Goal: Navigation & Orientation: Find specific page/section

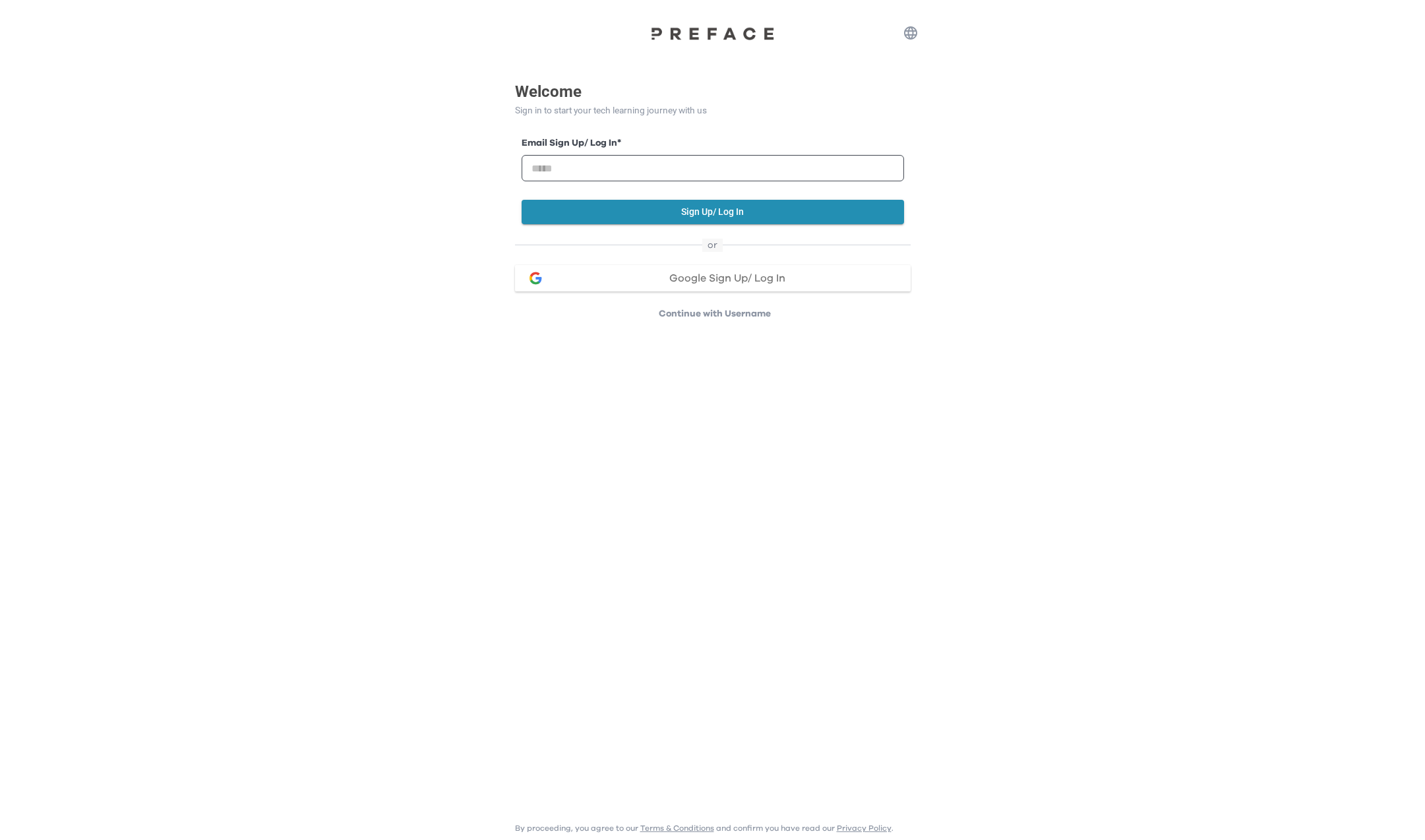
click at [686, 279] on span "Google Sign Up/ Log In" at bounding box center [727, 279] width 116 height 11
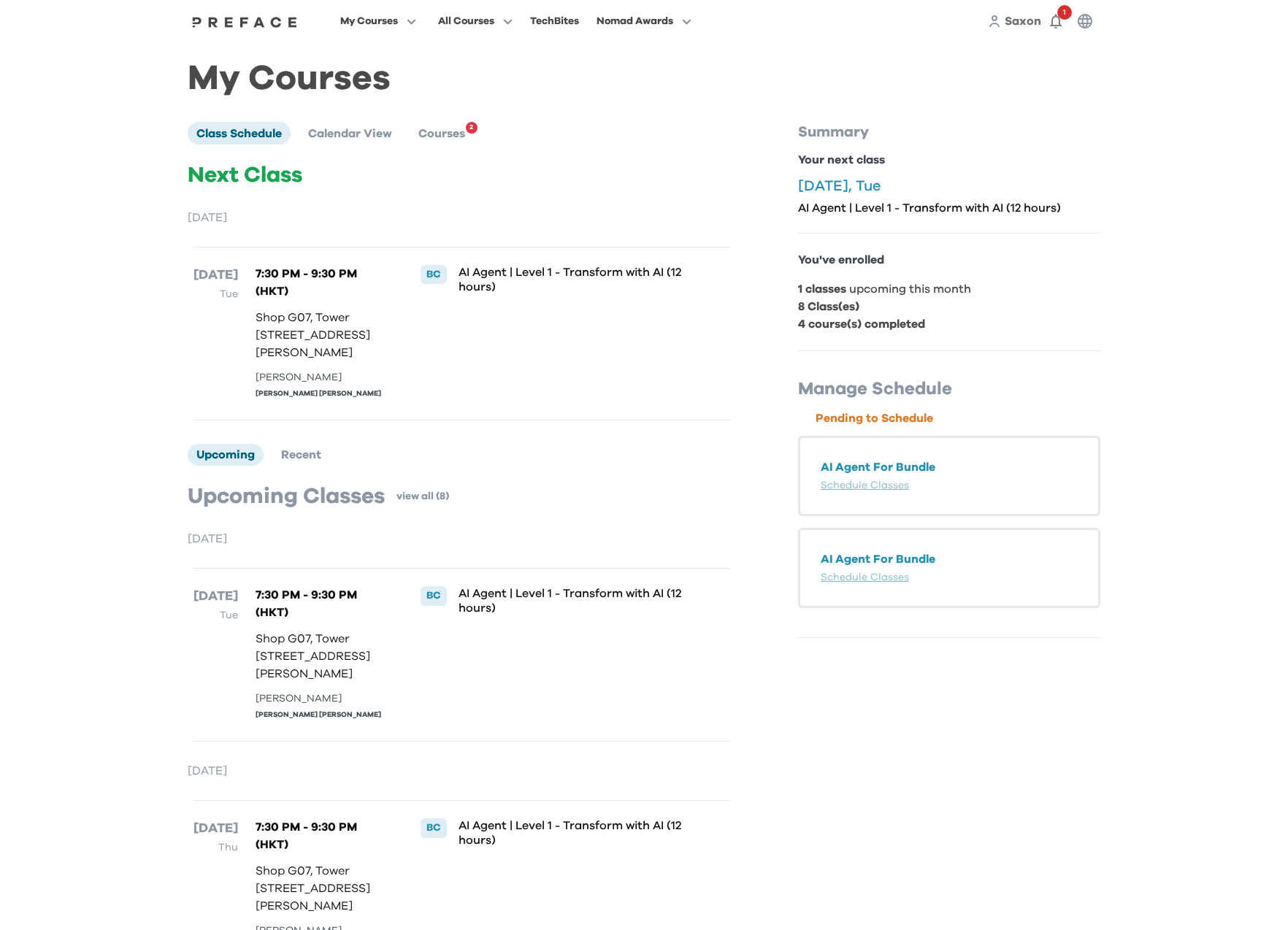
scroll to position [13, 0]
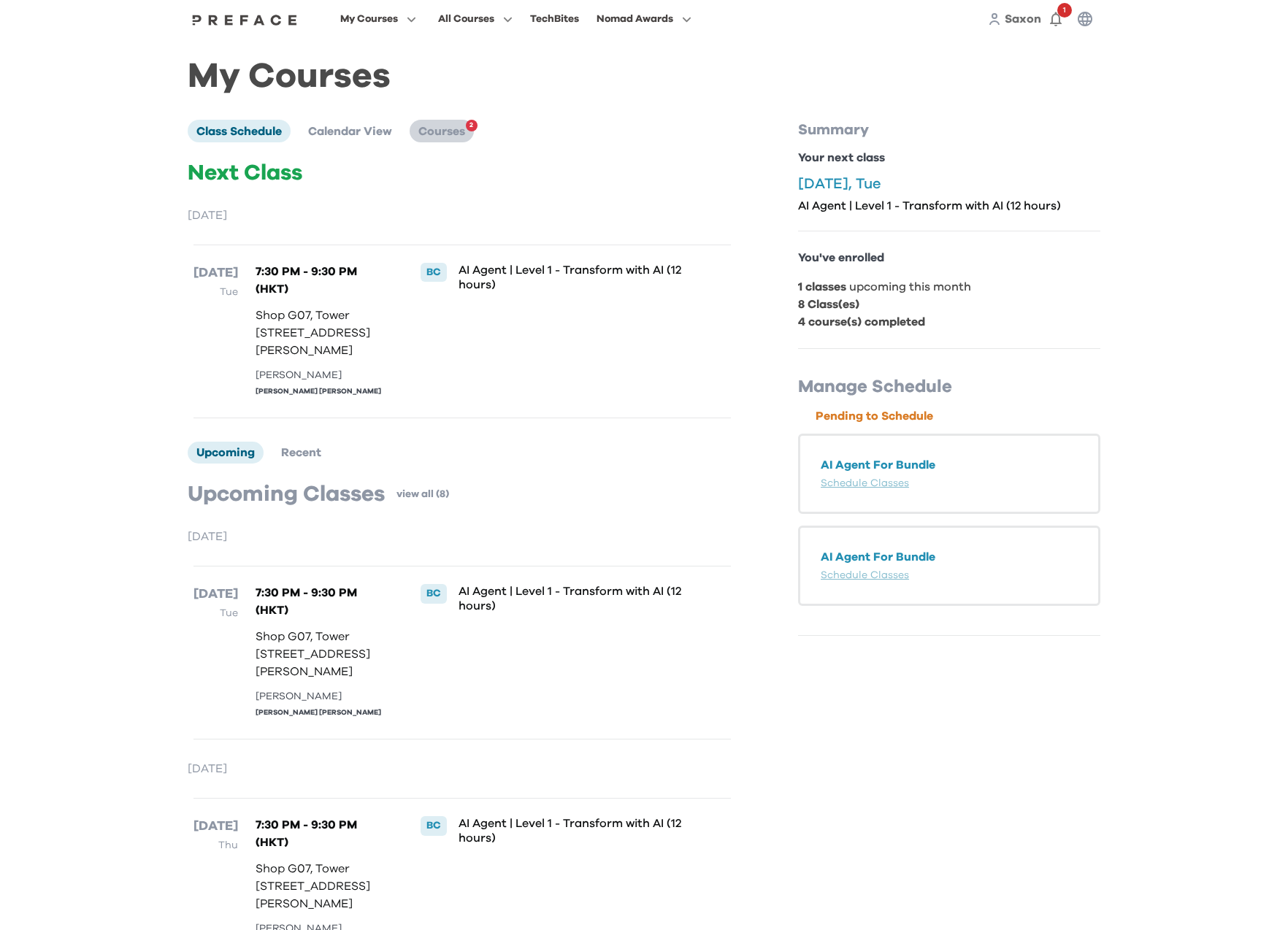
click at [439, 126] on span "Courses" at bounding box center [442, 131] width 47 height 12
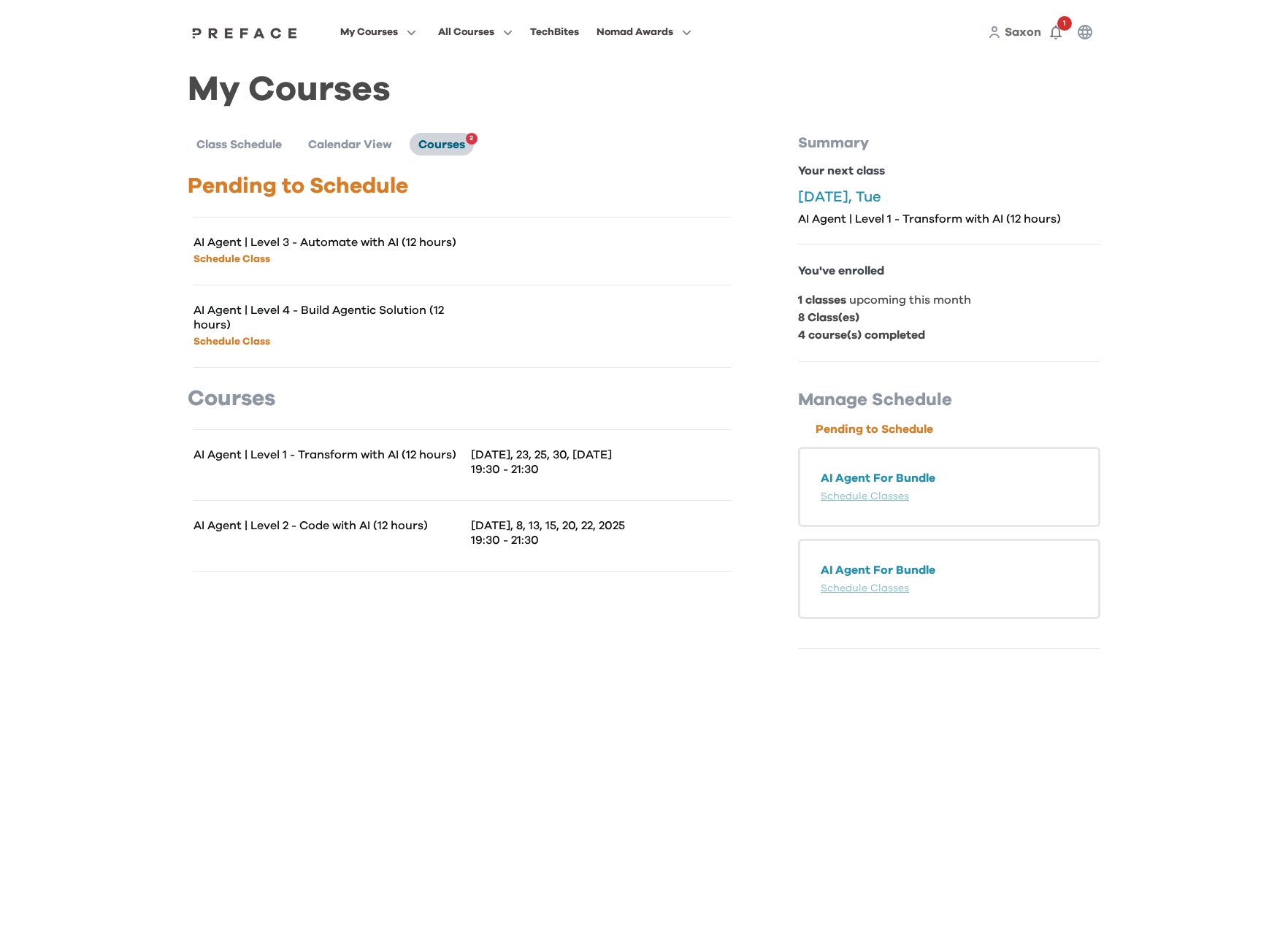
click at [435, 138] on span "Courses" at bounding box center [442, 144] width 47 height 12
click at [1060, 26] on span "1" at bounding box center [1064, 23] width 15 height 15
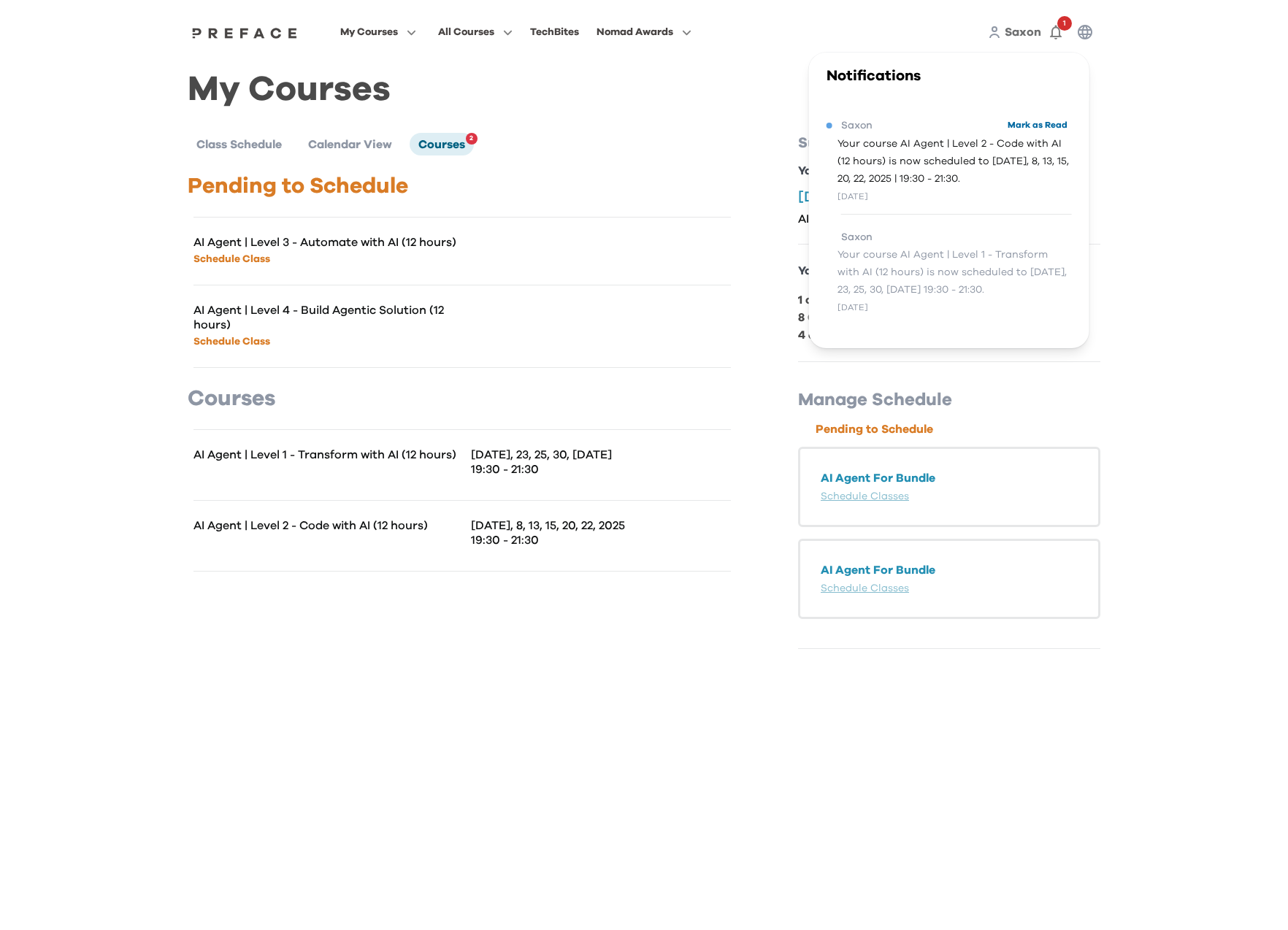
click at [1039, 124] on button "Mark as Read" at bounding box center [1037, 124] width 68 height 20
click at [692, 126] on div "My Courses Class Schedule Calendar View Courses 2 Pending to Schedule AI Agent …" at bounding box center [644, 366] width 913 height 567
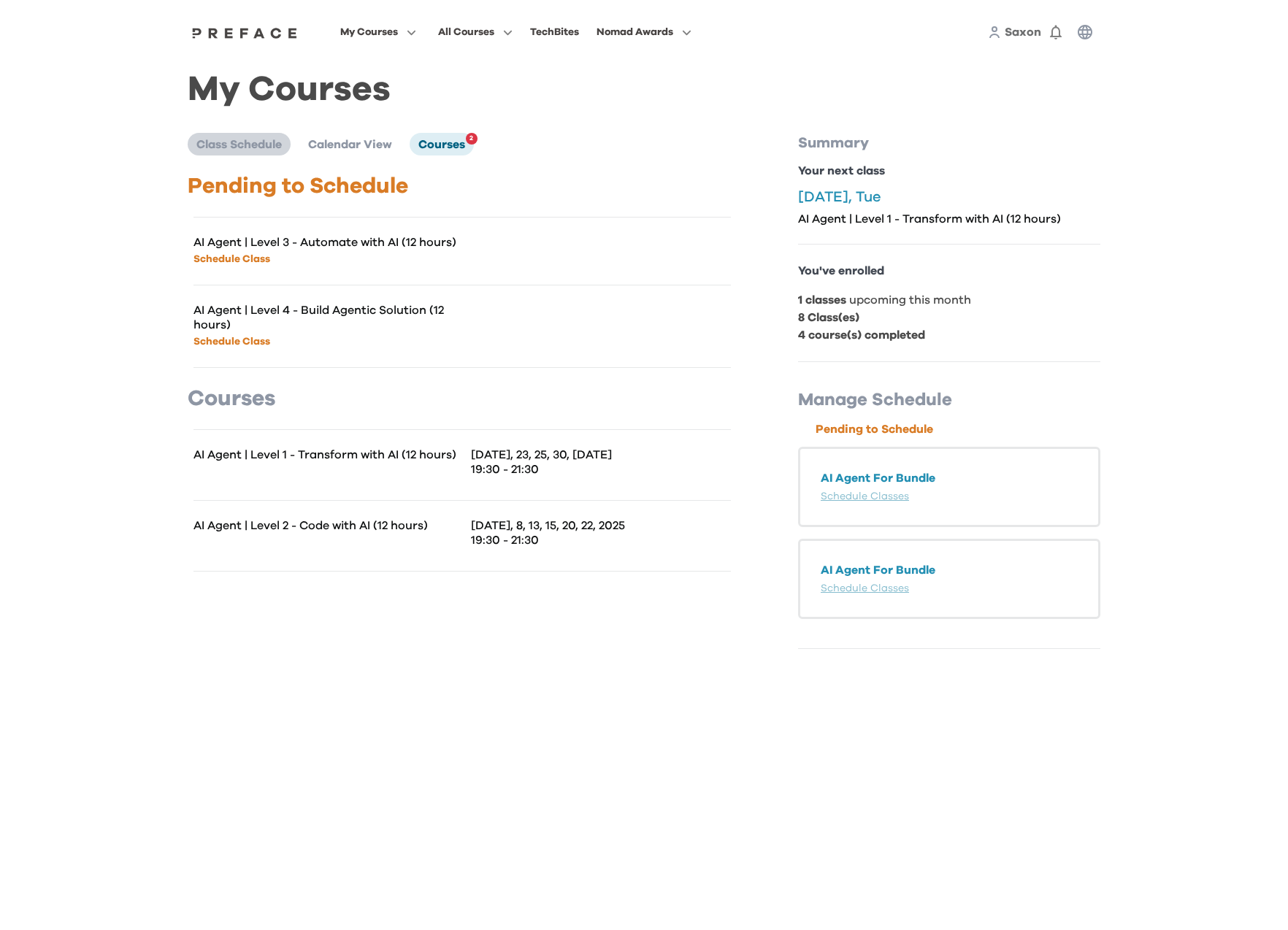
click at [238, 138] on span "Class Schedule" at bounding box center [239, 144] width 86 height 12
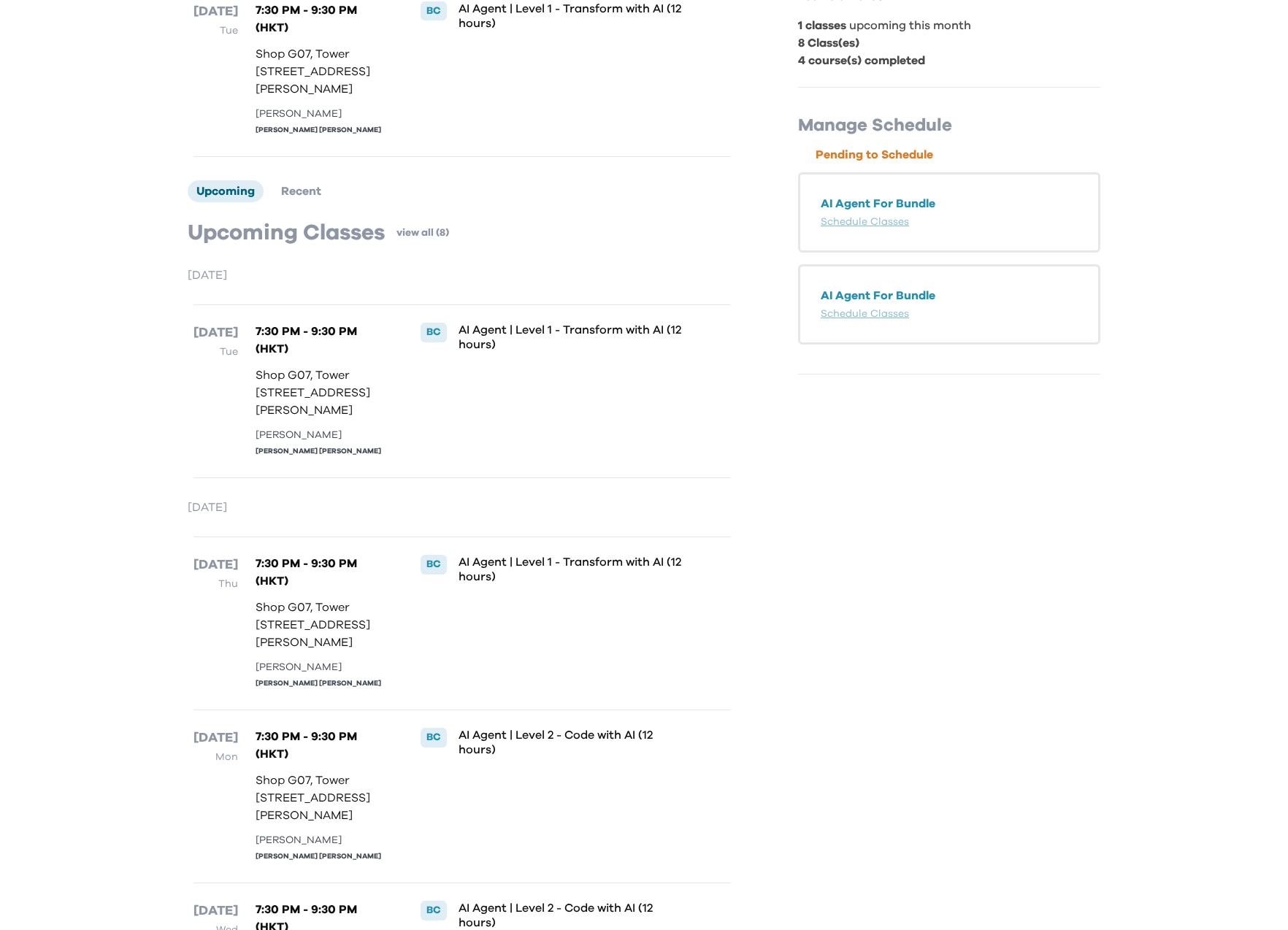
scroll to position [200, 0]
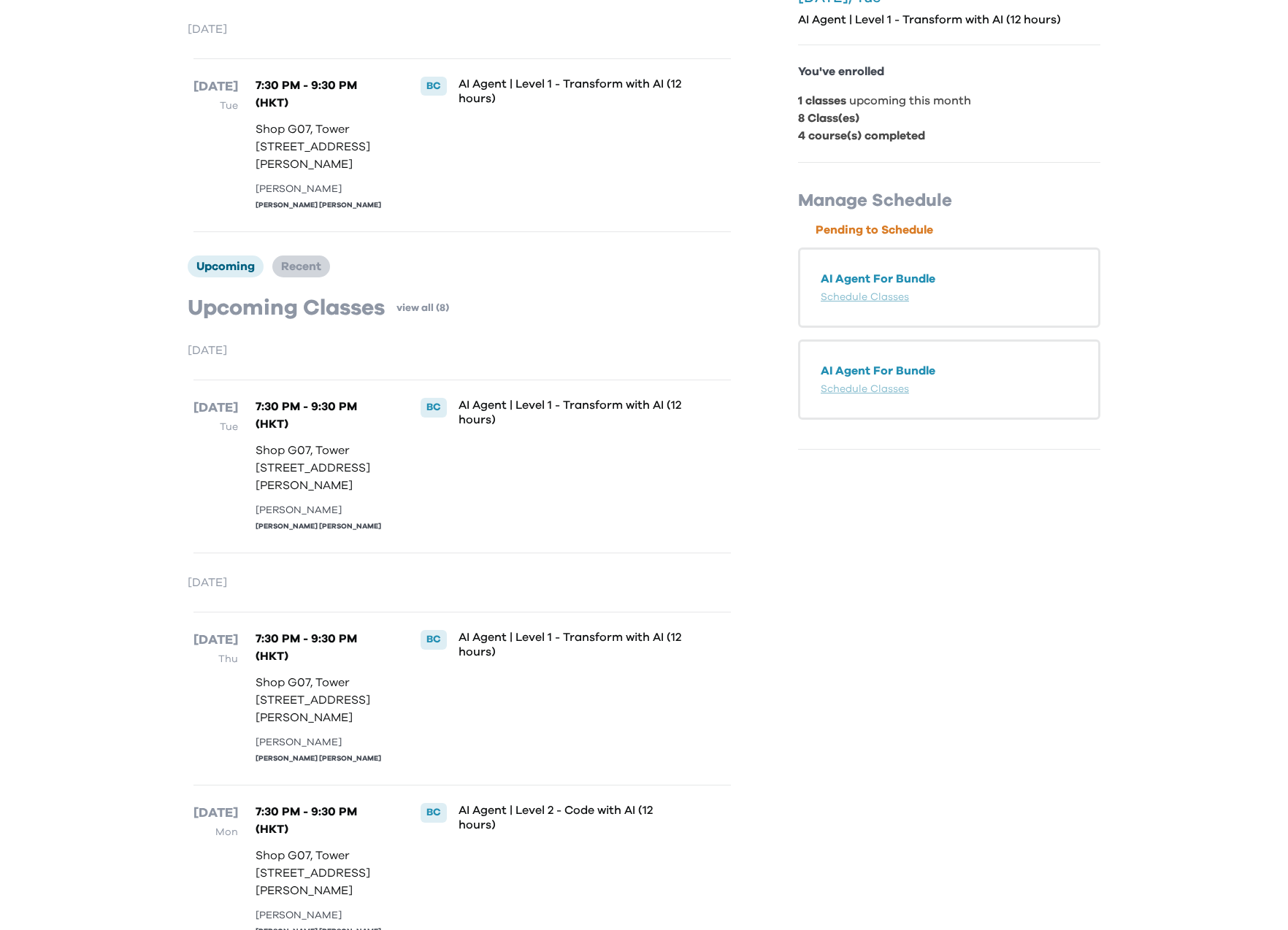
click at [302, 272] on span "Recent" at bounding box center [301, 267] width 40 height 12
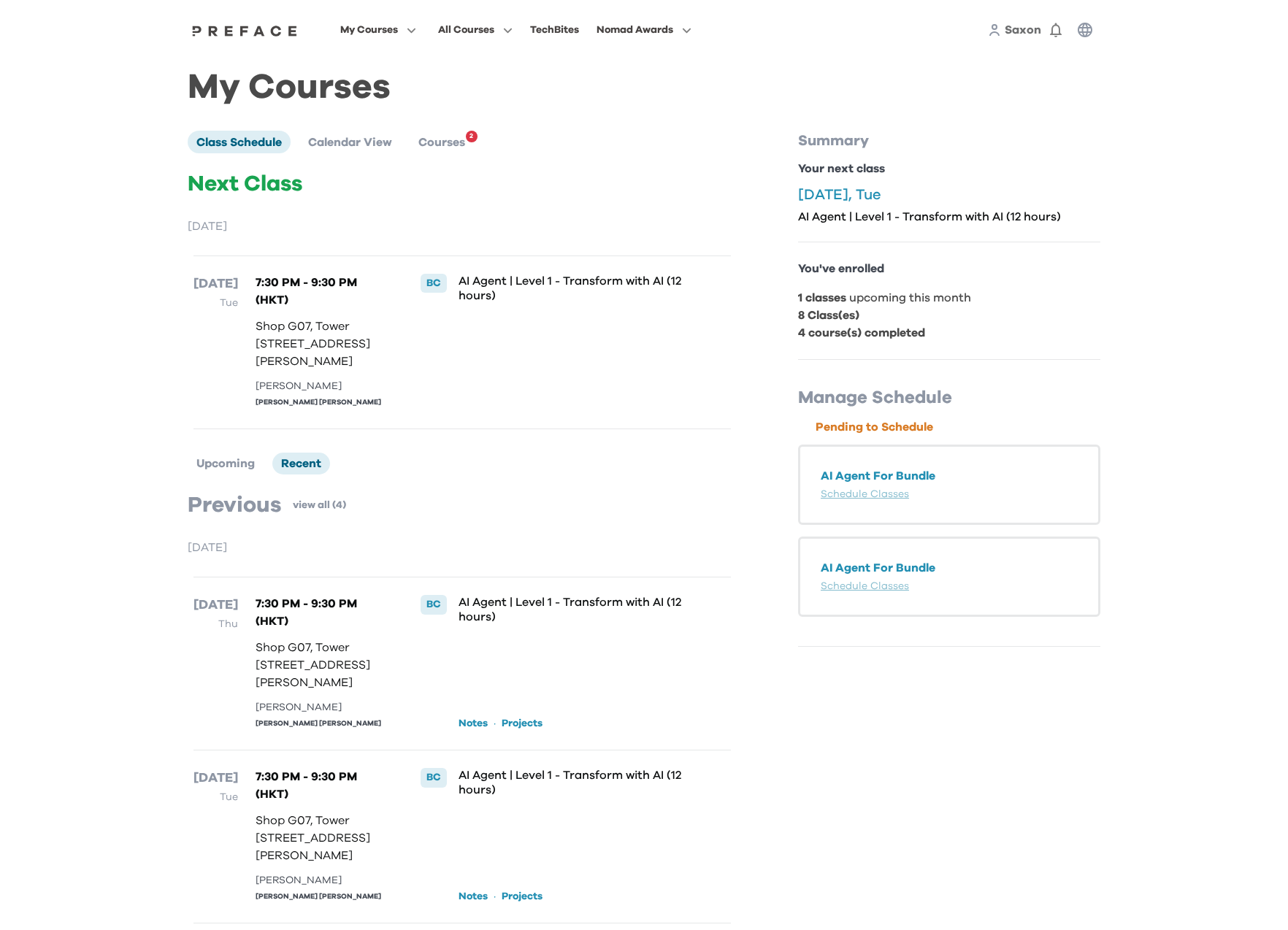
scroll to position [0, 0]
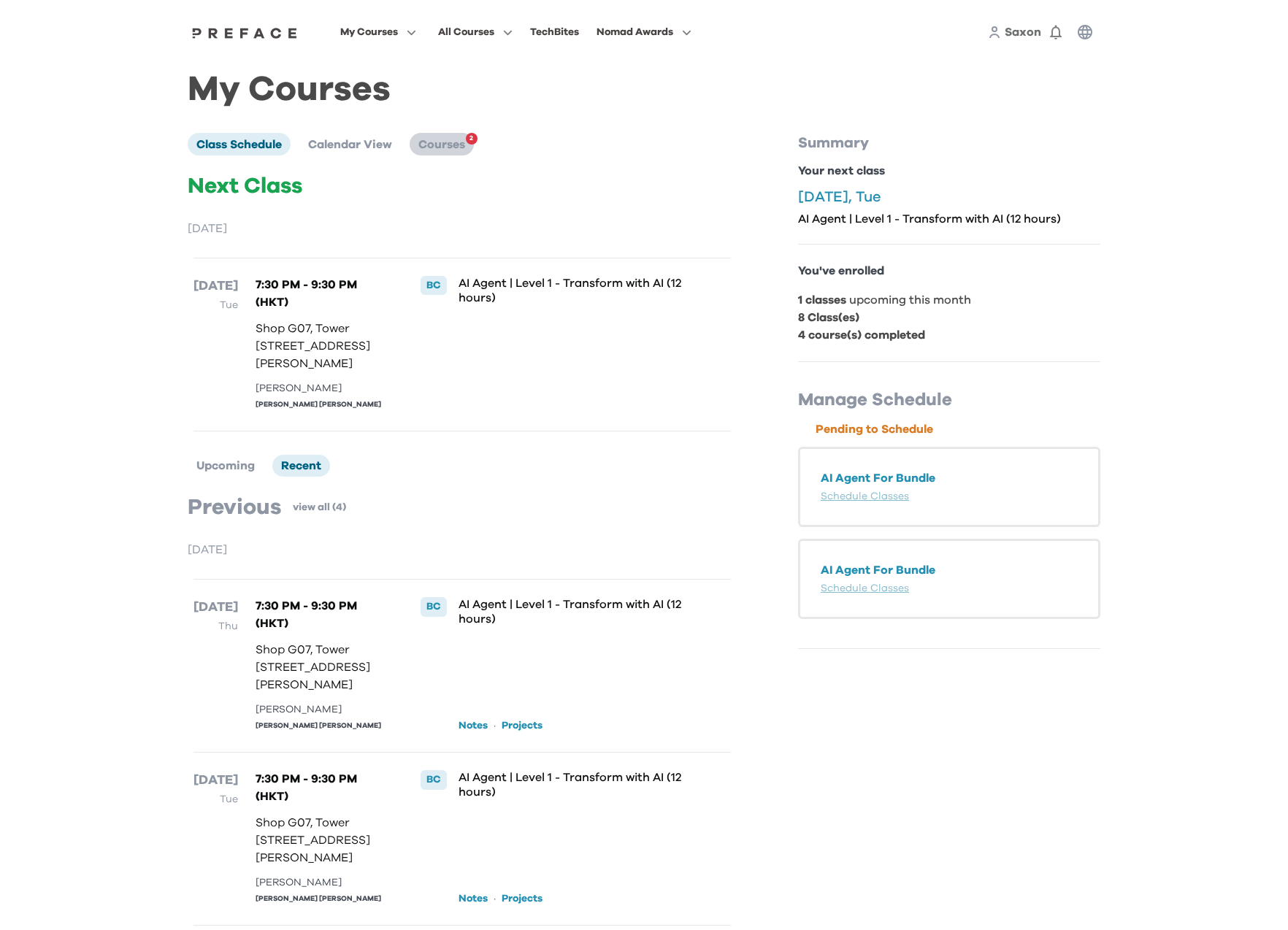
click at [450, 148] on span "Courses" at bounding box center [442, 144] width 47 height 12
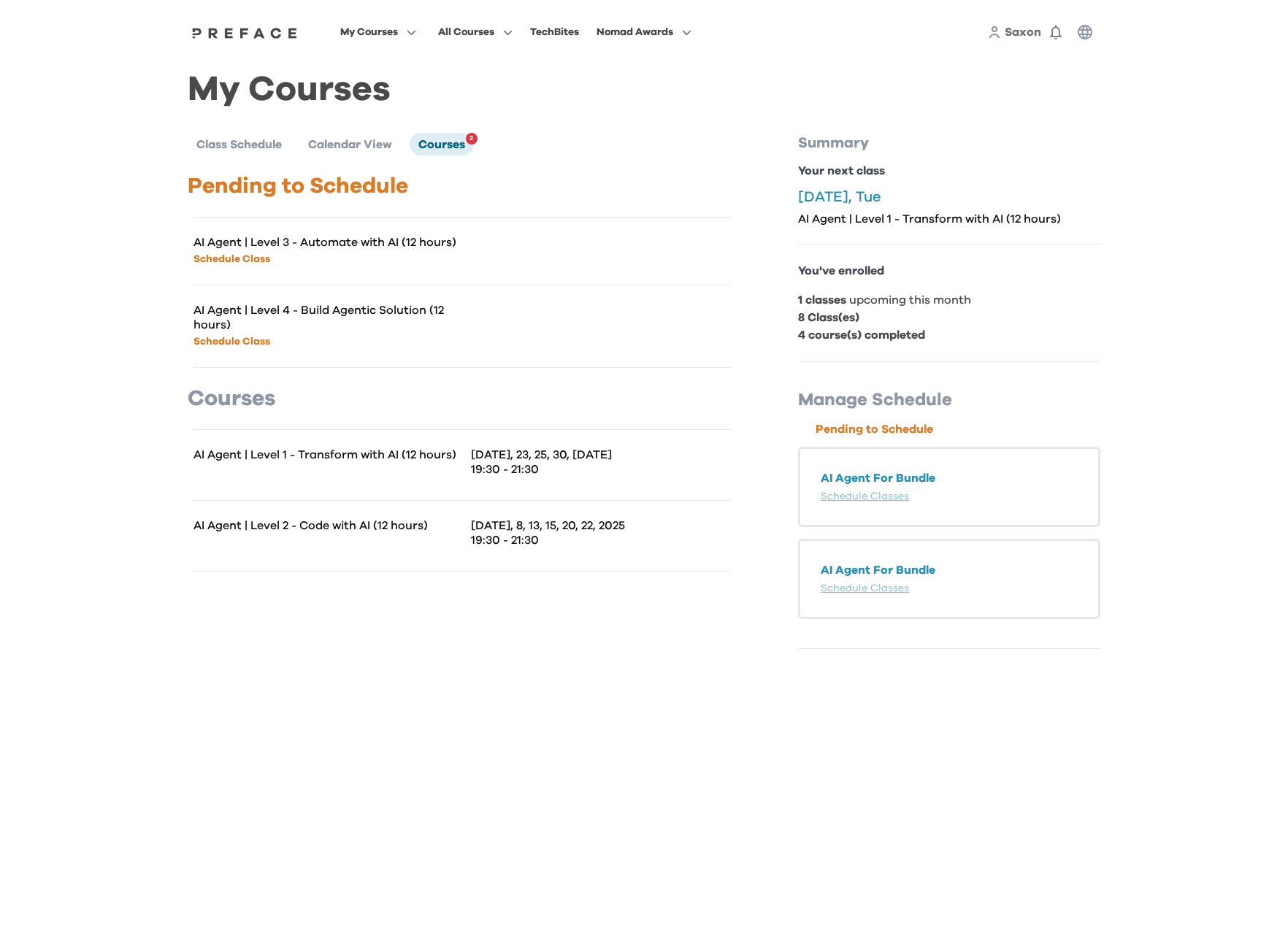
click at [1011, 34] on span "Saxon" at bounding box center [1023, 32] width 36 height 12
